Goal: Check status: Check status

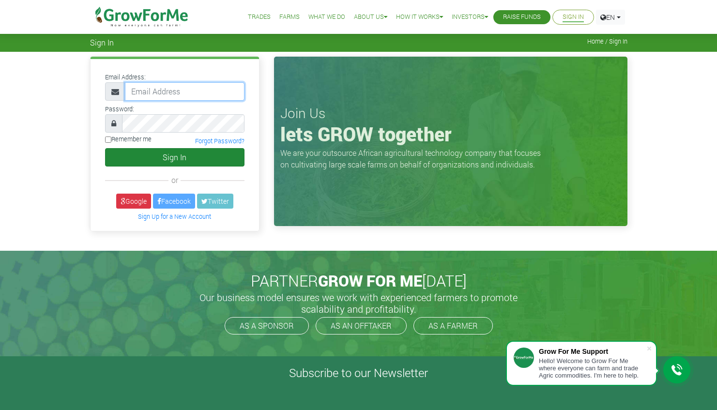
type input "[PERSON_NAME][EMAIL_ADDRESS][DOMAIN_NAME]"
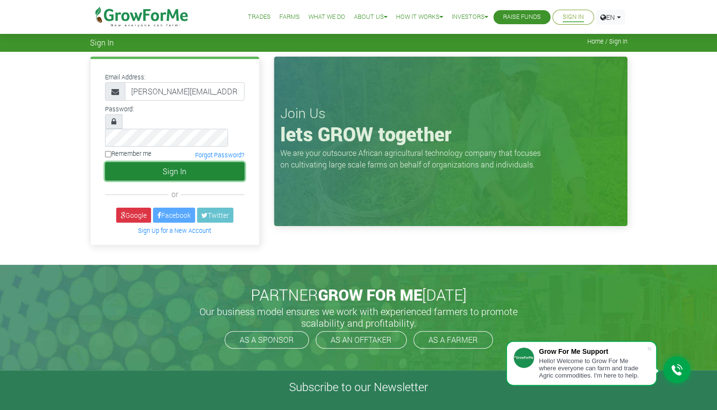
click at [191, 162] on button "Sign In" at bounding box center [174, 171] width 139 height 18
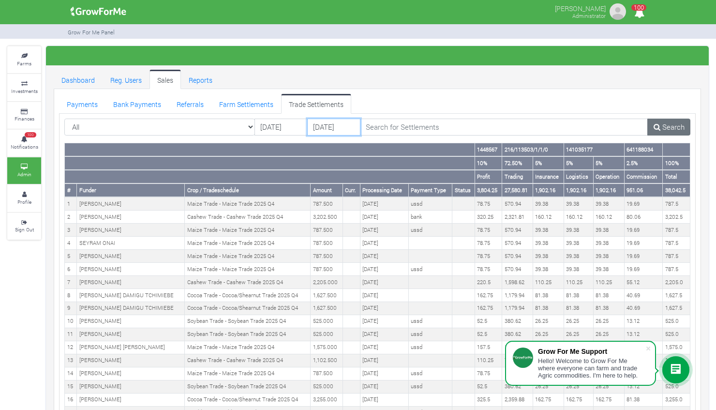
click at [321, 122] on input "06/09/2025" at bounding box center [333, 127] width 53 height 17
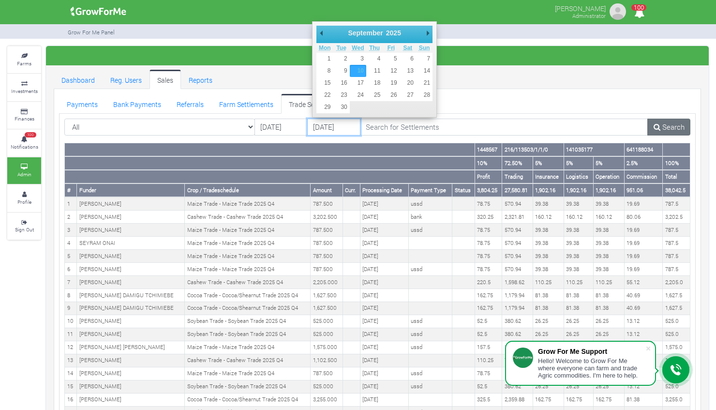
click at [323, 123] on input "10/09/2025" at bounding box center [333, 127] width 53 height 17
type input "11/09/2025"
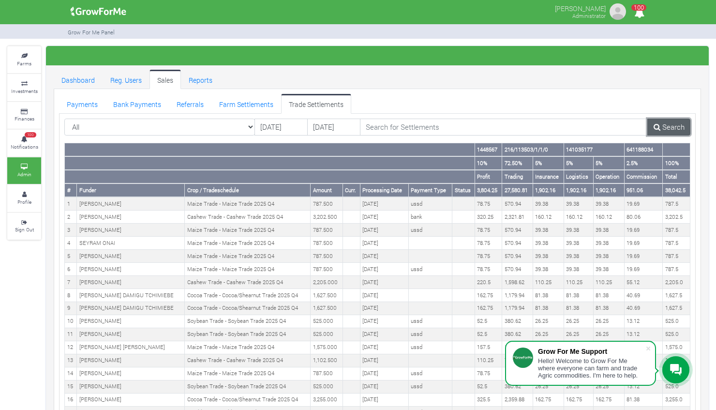
click at [675, 124] on link "Search" at bounding box center [669, 127] width 43 height 17
